Goal: Task Accomplishment & Management: Complete application form

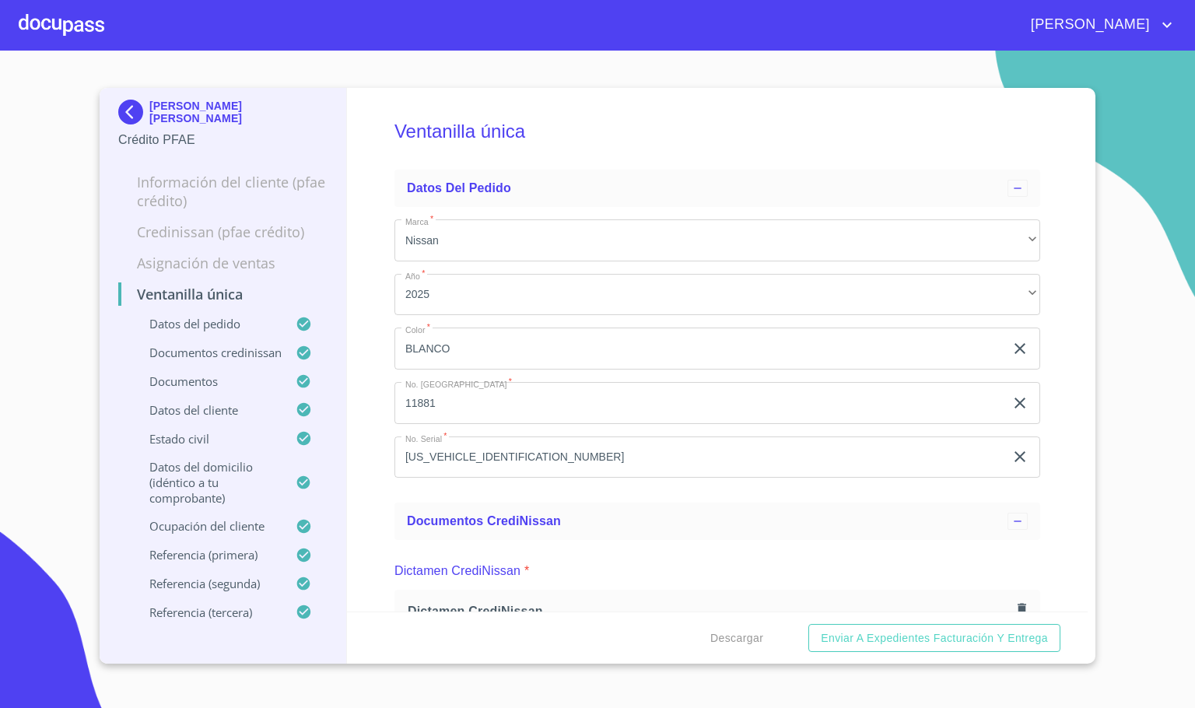
click at [54, 23] on div at bounding box center [62, 25] width 86 height 50
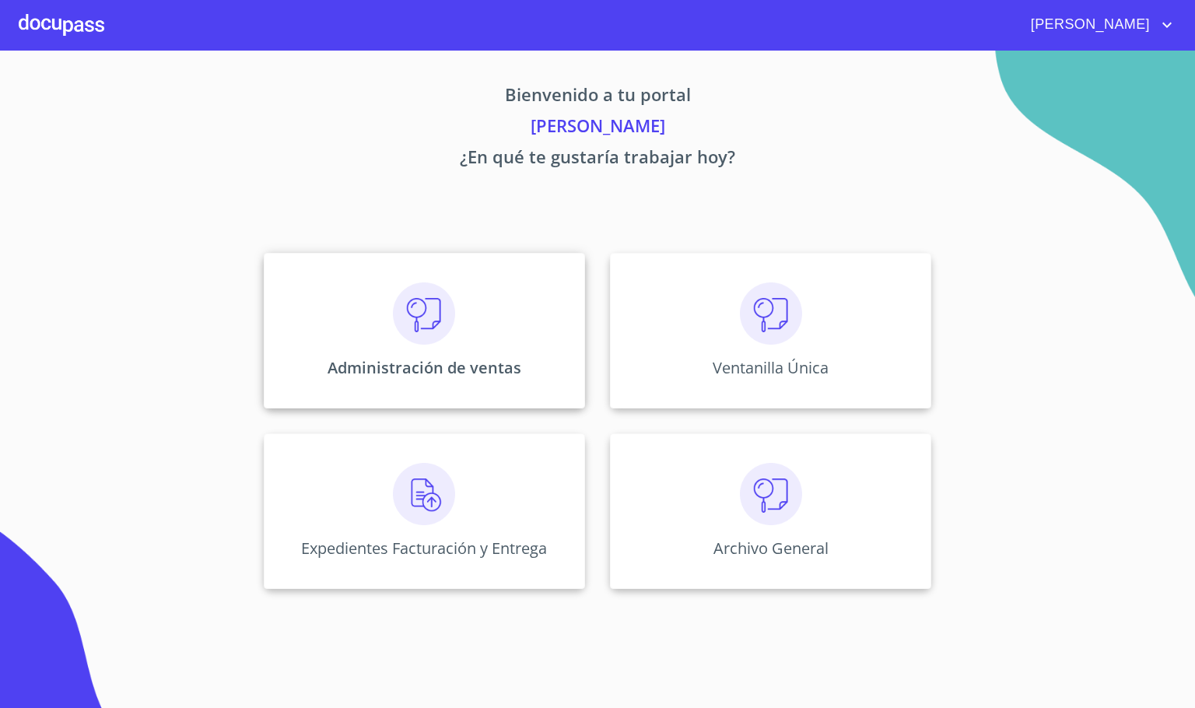
click at [469, 332] on div "Administración de ventas" at bounding box center [424, 331] width 321 height 156
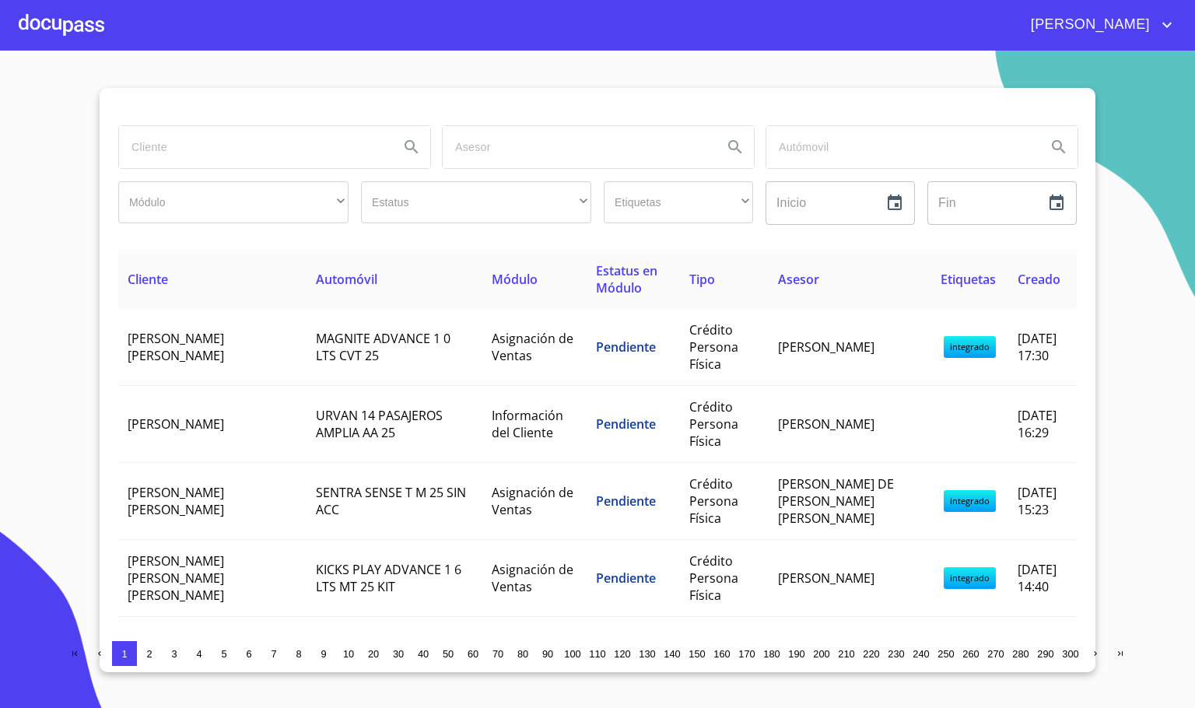
click at [180, 159] on input "search" at bounding box center [253, 147] width 268 height 42
type input "[PERSON_NAME]"
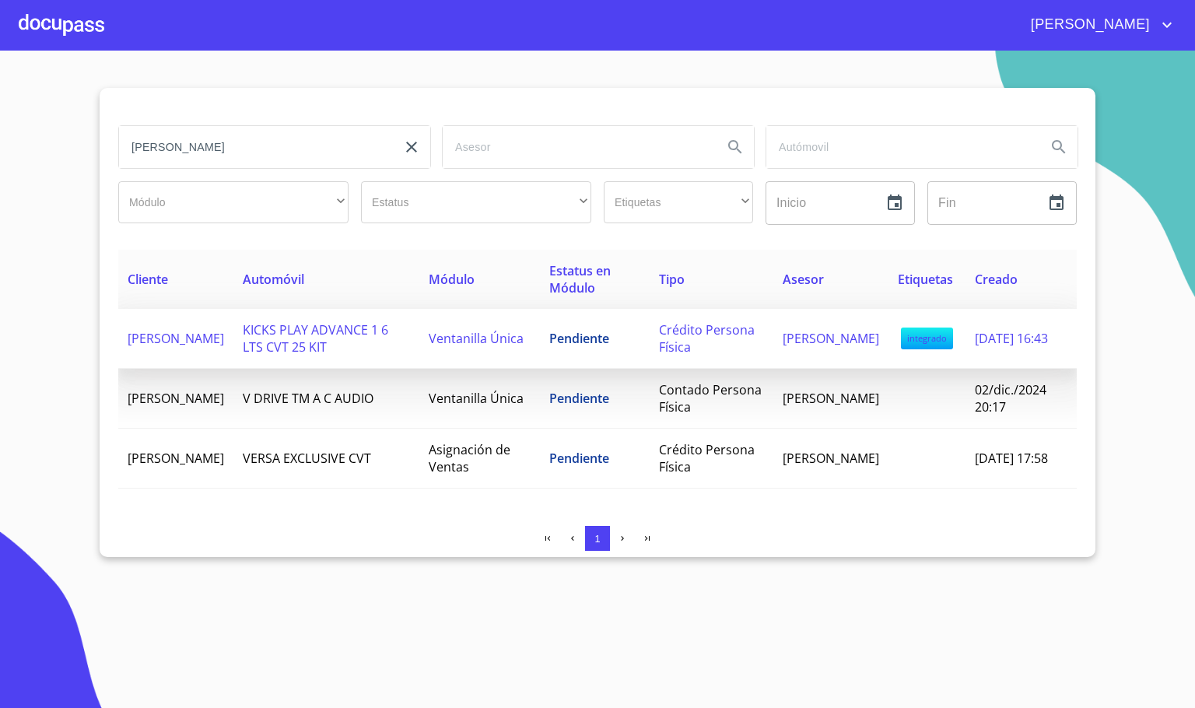
click at [233, 330] on td "[PERSON_NAME]" at bounding box center [175, 339] width 115 height 60
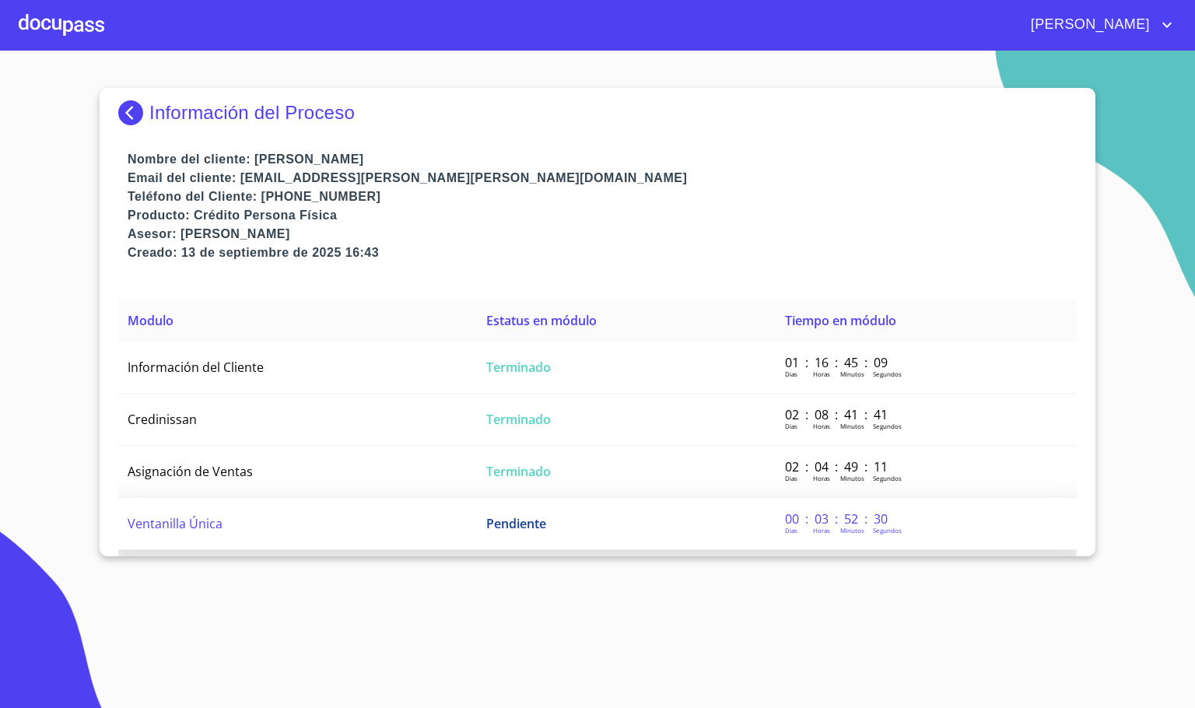
click at [267, 512] on td "Ventanilla Única" at bounding box center [297, 524] width 359 height 52
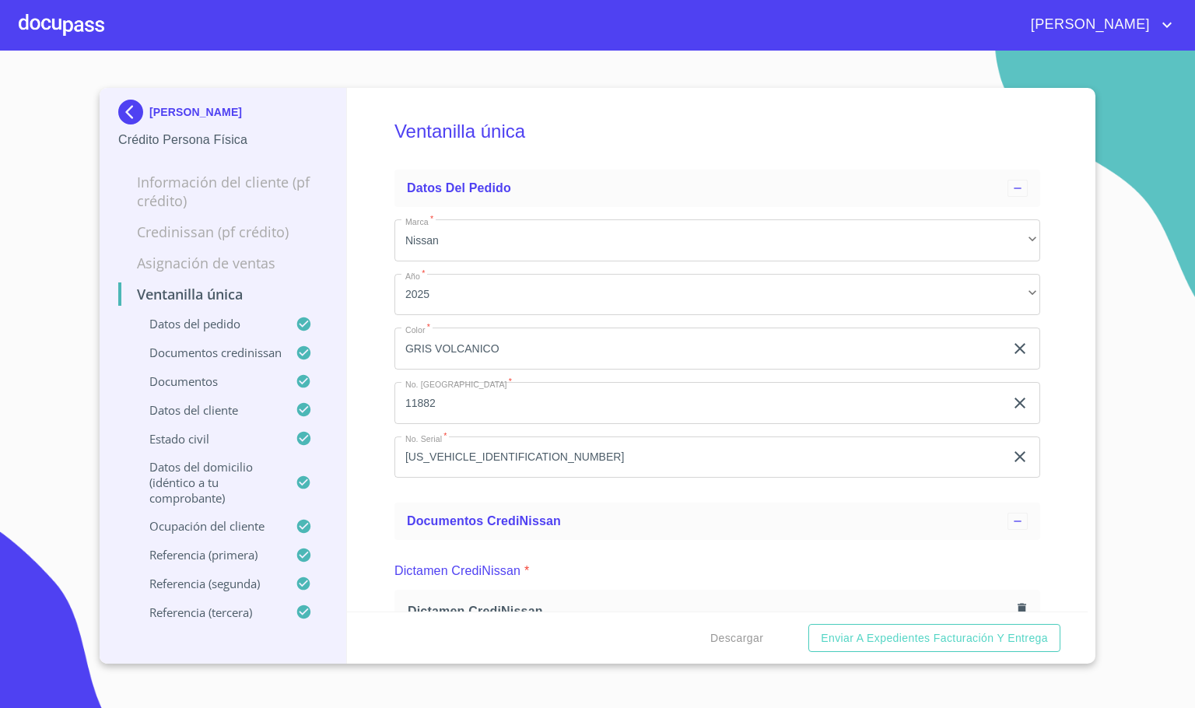
click at [377, 392] on div "Ventanilla única Datos del pedido Marca   * Nissan ​ Año   * 2025 ​ Color   * G…" at bounding box center [717, 350] width 741 height 524
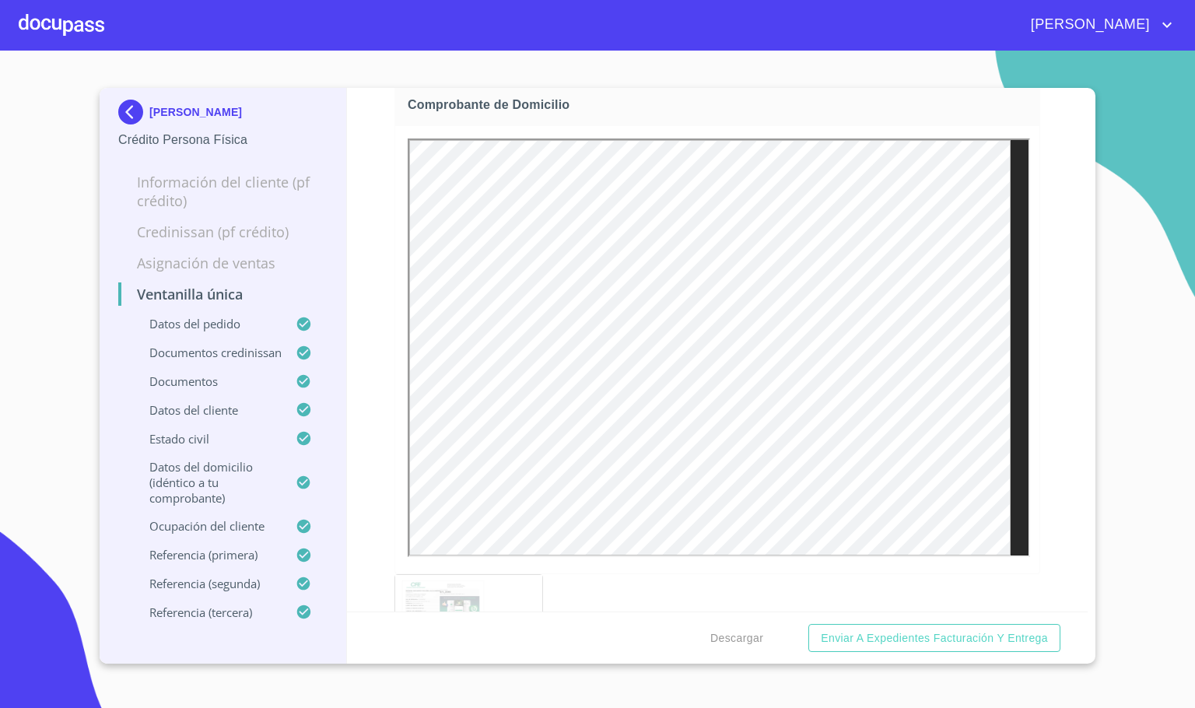
scroll to position [1517, 0]
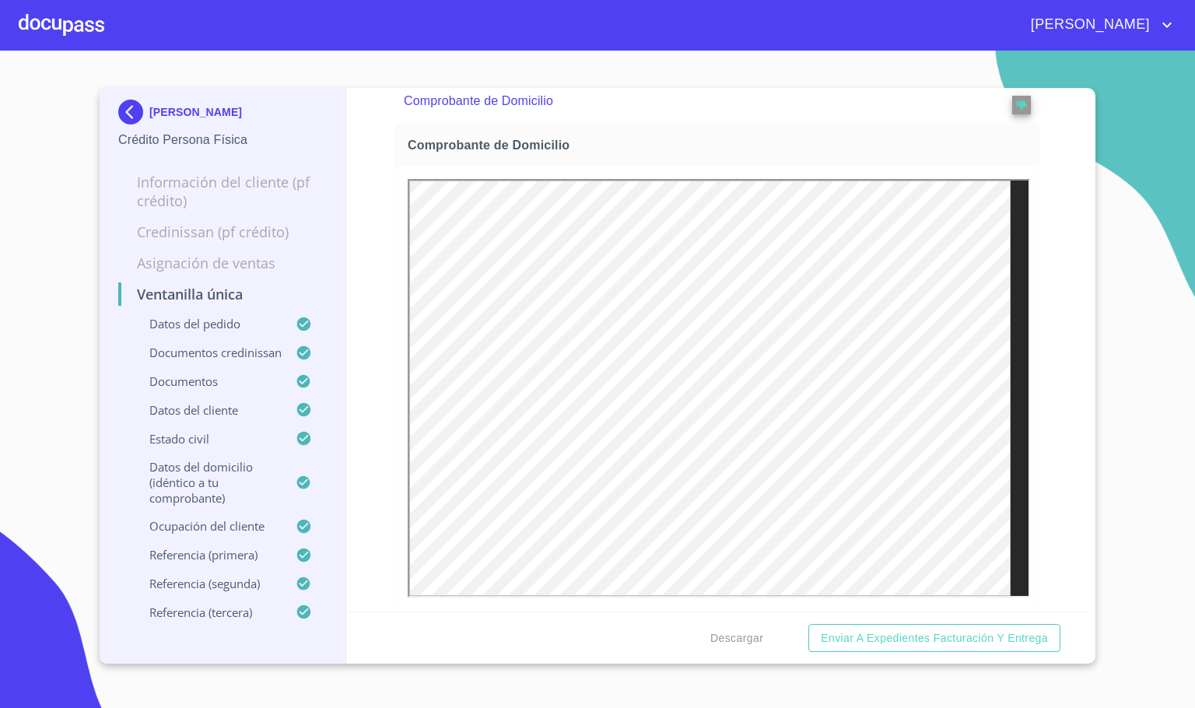
click at [1067, 434] on div "Ventanilla única Datos del pedido Marca   * Nissan ​ Año   * 2025 ​ Color   * G…" at bounding box center [717, 350] width 741 height 524
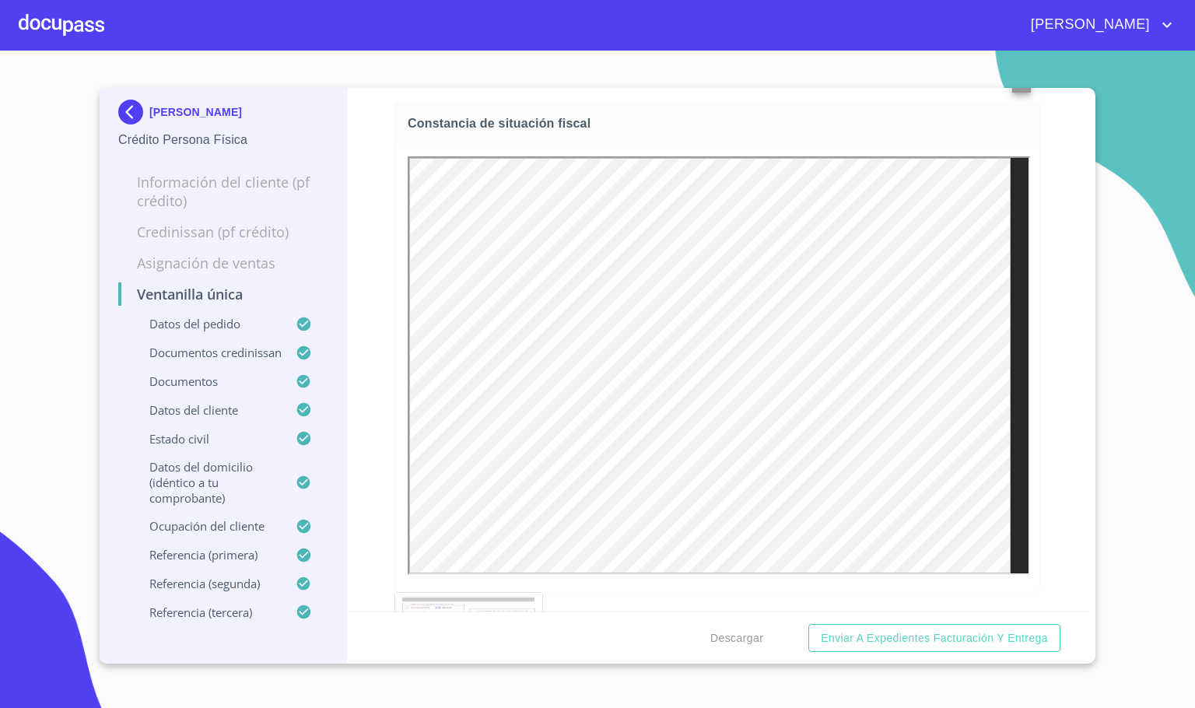
scroll to position [5134, 0]
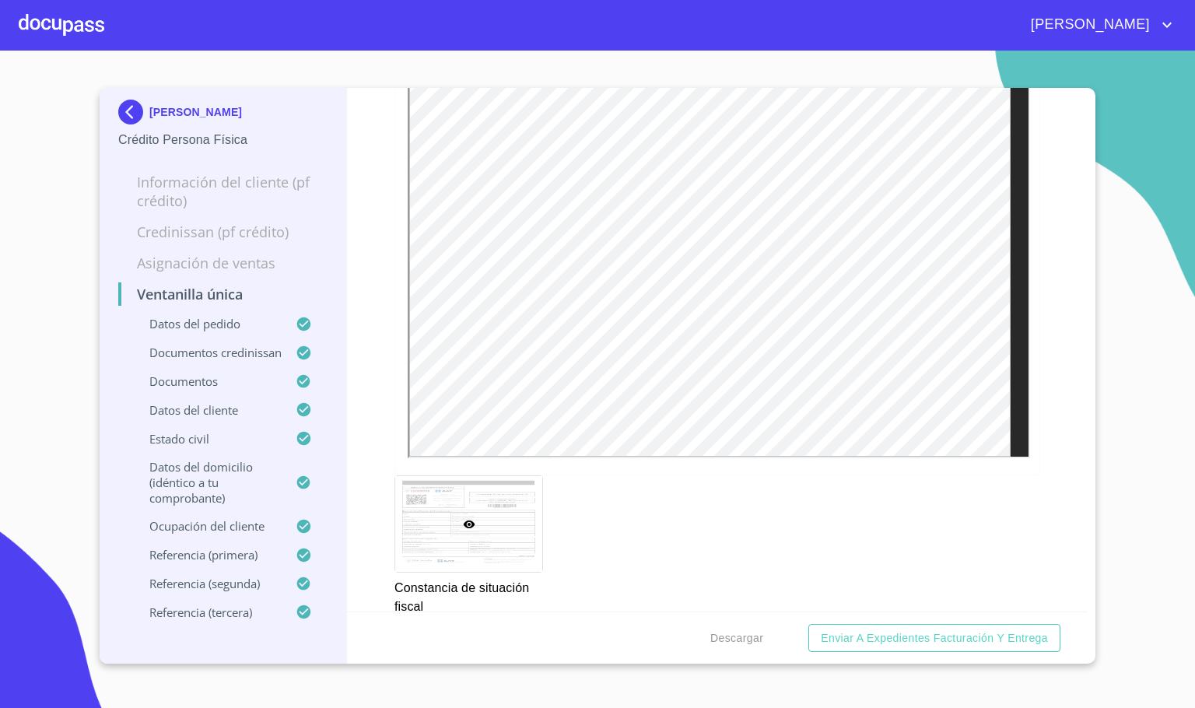
click at [1049, 441] on div "Ventanilla única Datos del pedido Marca   * Nissan ​ Año   * 2025 ​ Color   * G…" at bounding box center [717, 350] width 741 height 524
